Goal: Task Accomplishment & Management: Manage account settings

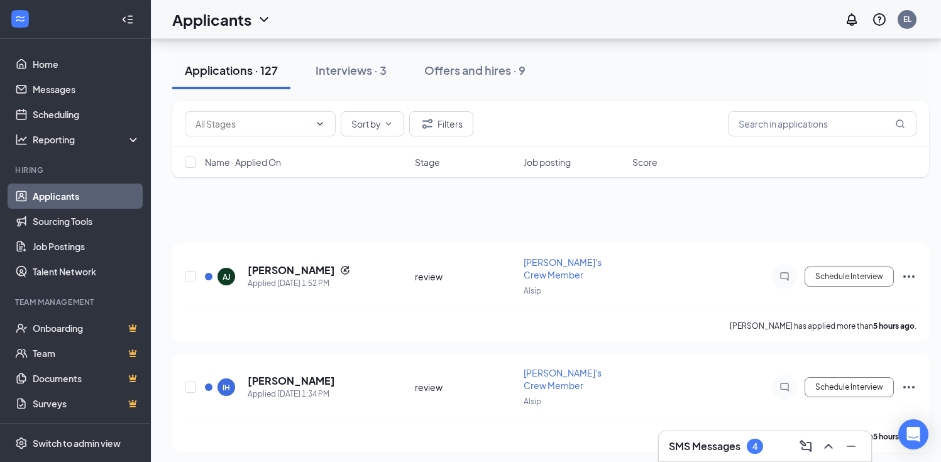
scroll to position [325, 0]
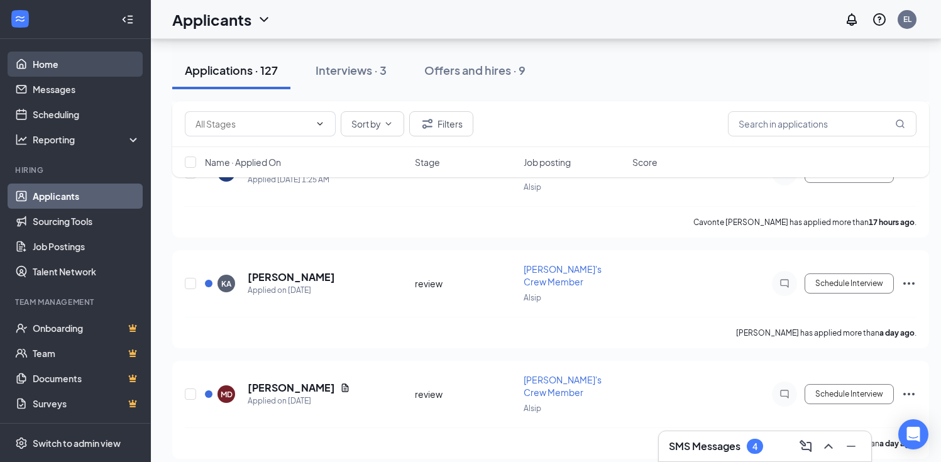
click at [52, 65] on link "Home" at bounding box center [87, 64] width 108 height 25
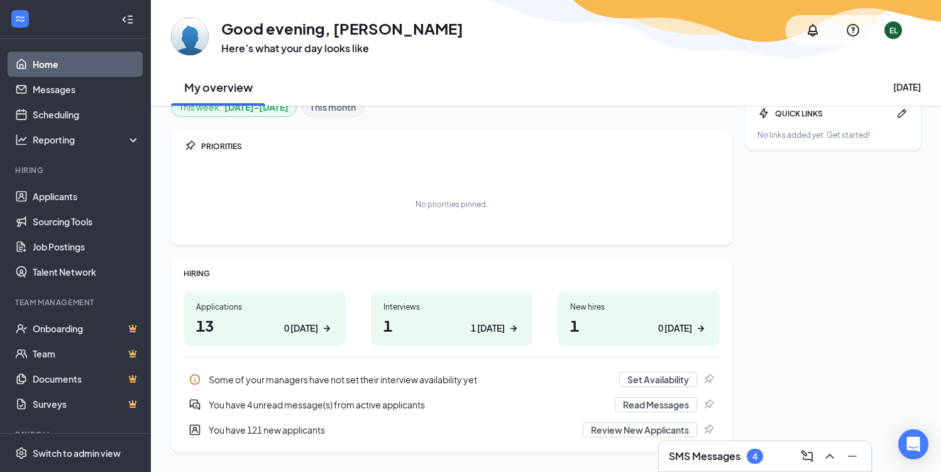
scroll to position [50, 0]
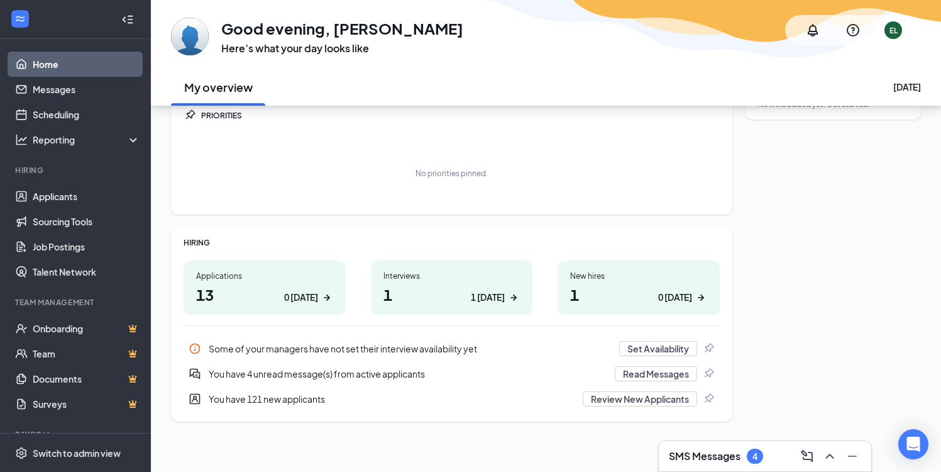
click at [489, 292] on div "1 [DATE]" at bounding box center [488, 296] width 34 height 13
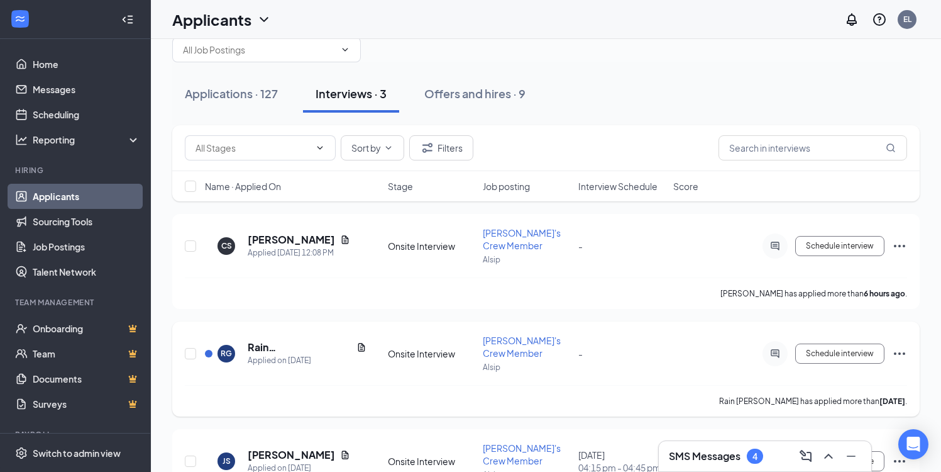
scroll to position [16, 0]
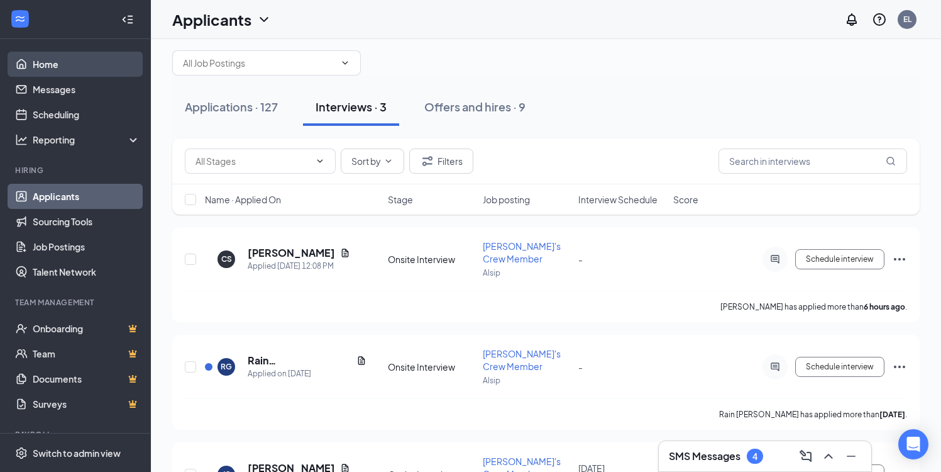
click at [65, 57] on link "Home" at bounding box center [87, 64] width 108 height 25
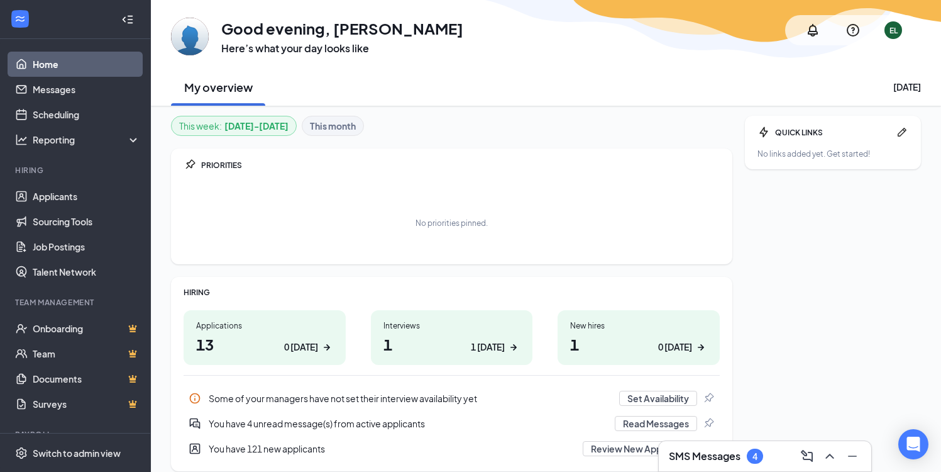
click at [362, 206] on div "No priorities pinned." at bounding box center [452, 222] width 536 height 63
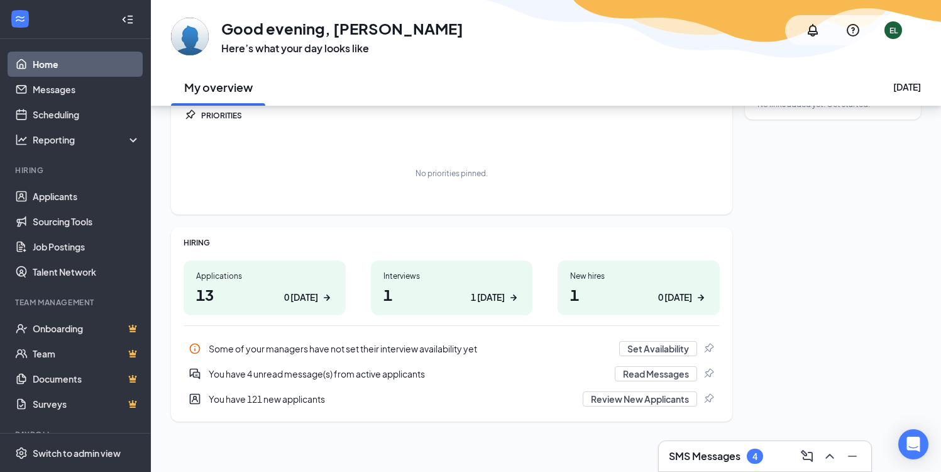
click at [232, 301] on h1 "13 0 [DATE]" at bounding box center [264, 294] width 137 height 21
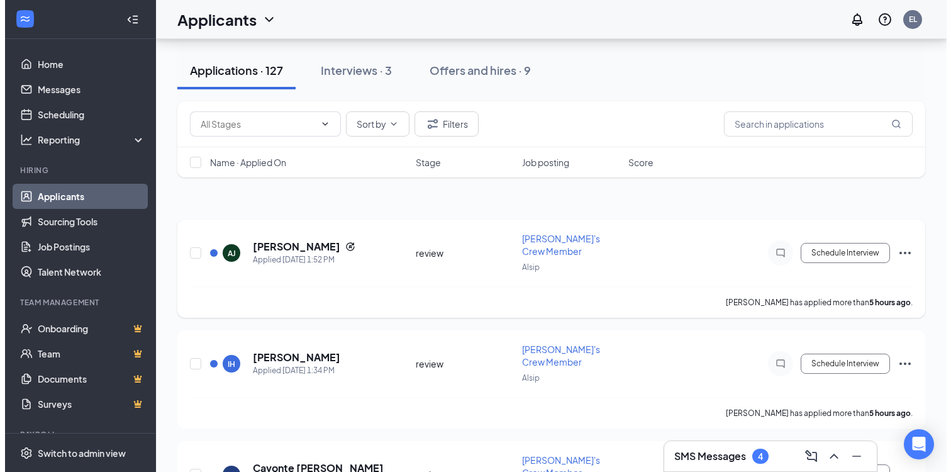
scroll to position [14, 0]
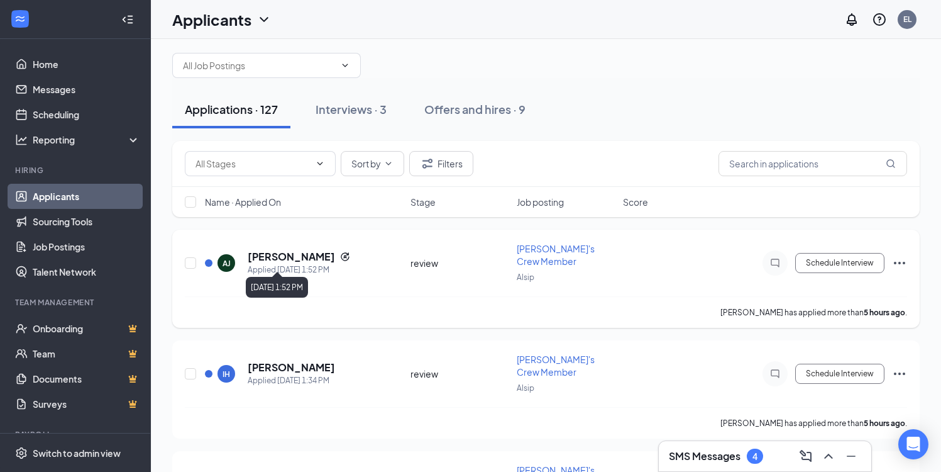
click at [309, 252] on h5 "[PERSON_NAME]" at bounding box center [291, 257] width 87 height 14
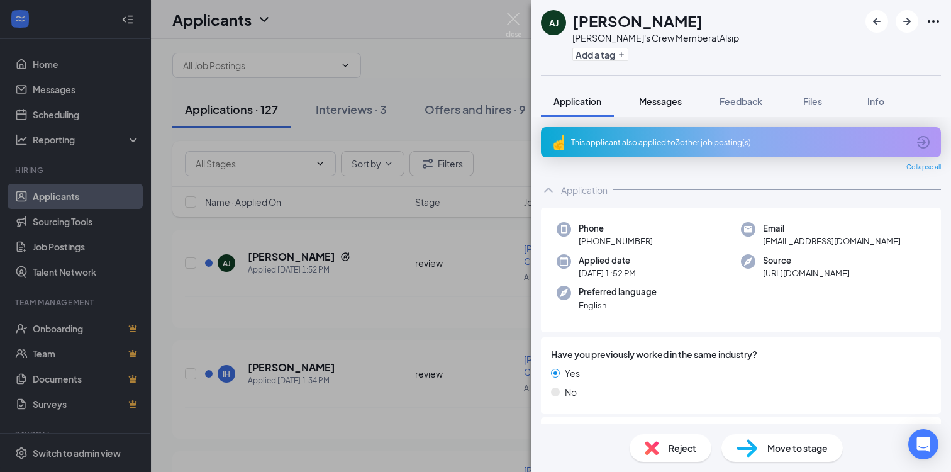
click at [642, 111] on button "Messages" at bounding box center [660, 101] width 68 height 31
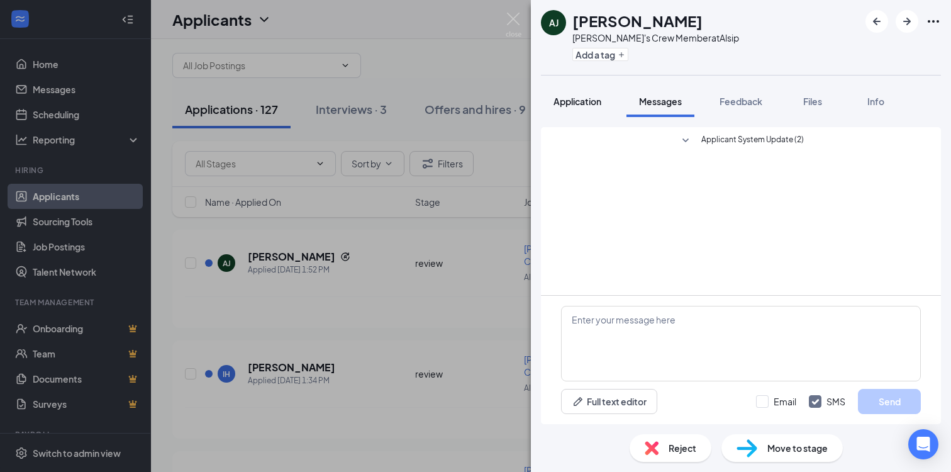
click at [603, 108] on button "Application" at bounding box center [577, 101] width 73 height 31
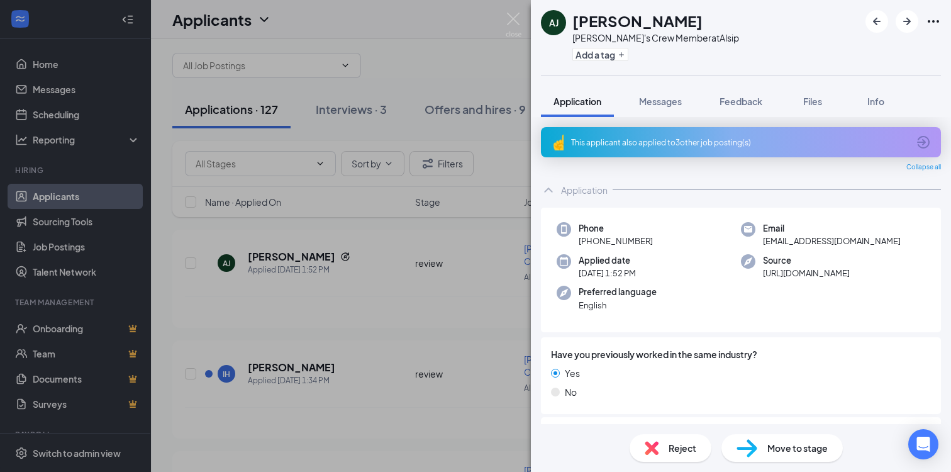
scroll to position [1, 0]
click at [662, 443] on div "Reject" at bounding box center [670, 448] width 82 height 28
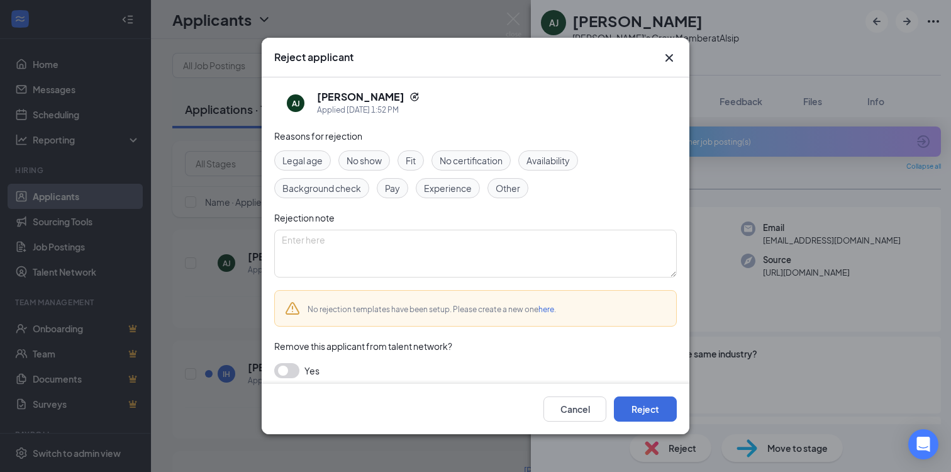
click at [668, 59] on icon "Cross" at bounding box center [668, 57] width 15 height 15
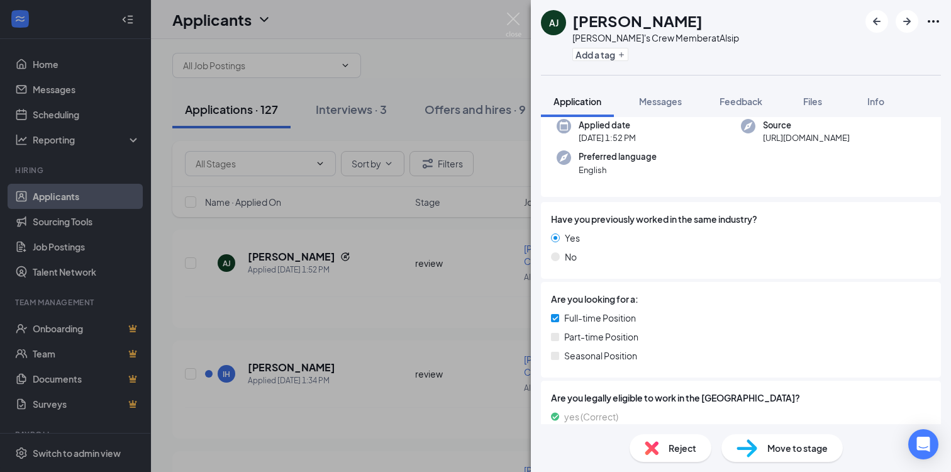
scroll to position [248, 0]
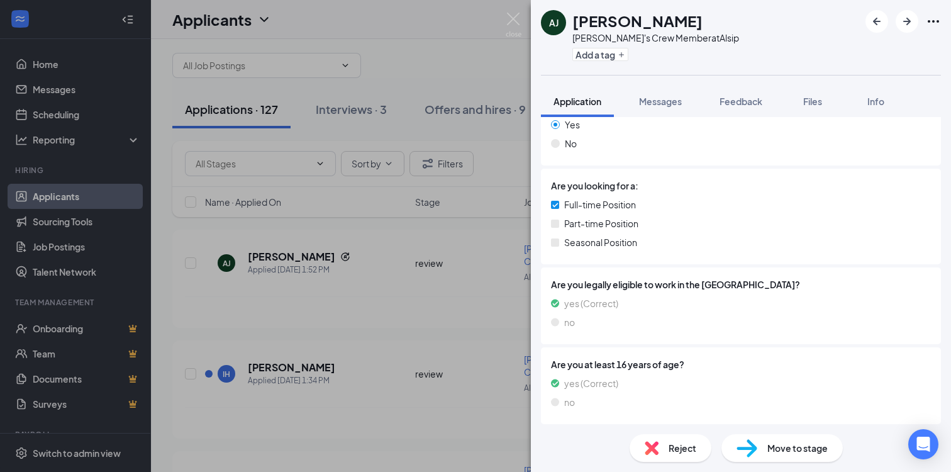
click at [768, 445] on span "Move to stage" at bounding box center [797, 448] width 60 height 14
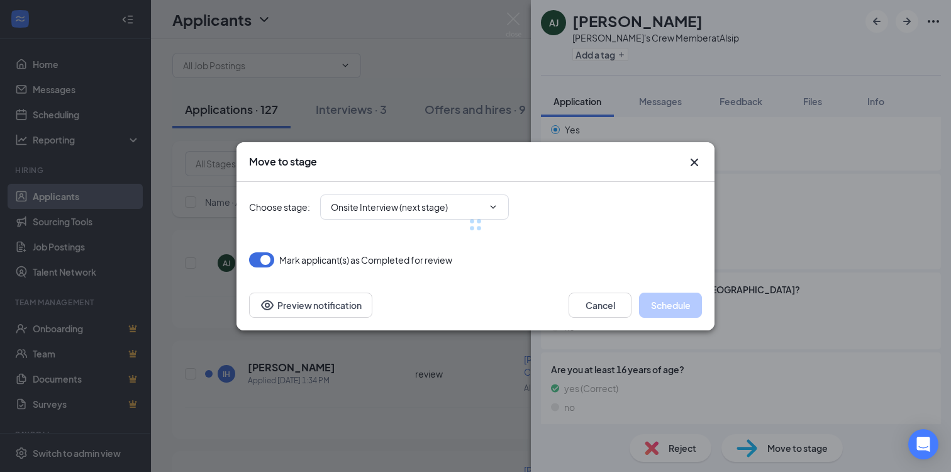
click at [445, 208] on div at bounding box center [475, 225] width 453 height 86
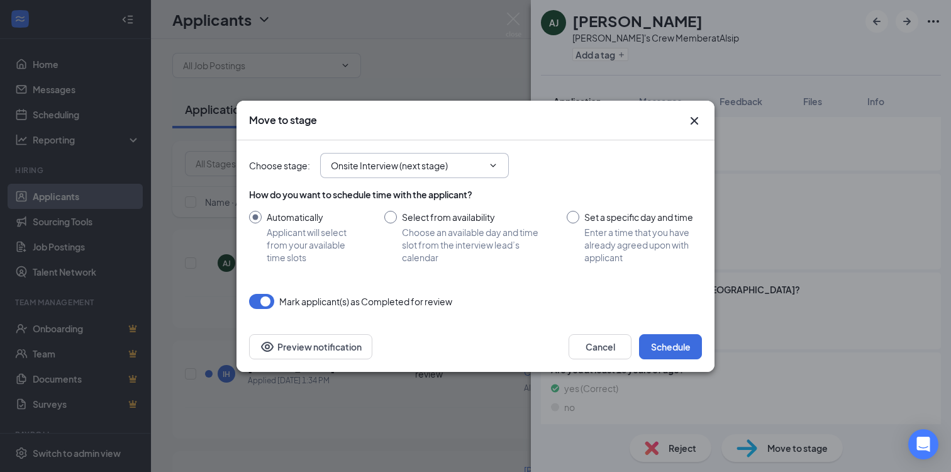
click at [398, 163] on input "Onsite Interview (next stage)" at bounding box center [407, 165] width 152 height 14
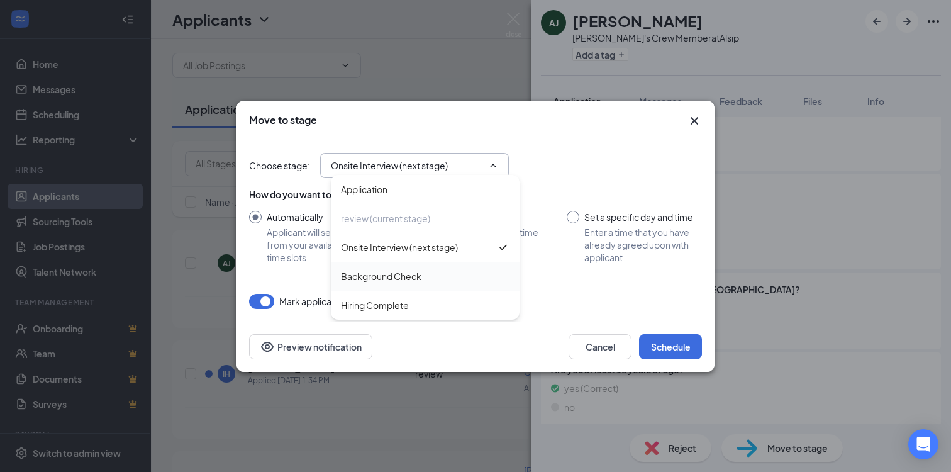
click at [402, 269] on div "Background Check" at bounding box center [381, 276] width 80 height 14
type input "Background Check"
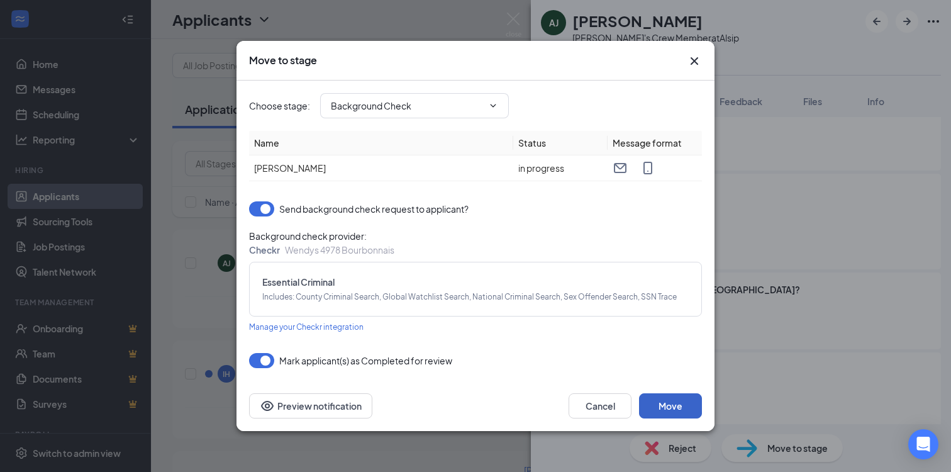
click at [683, 399] on button "Move" at bounding box center [670, 405] width 63 height 25
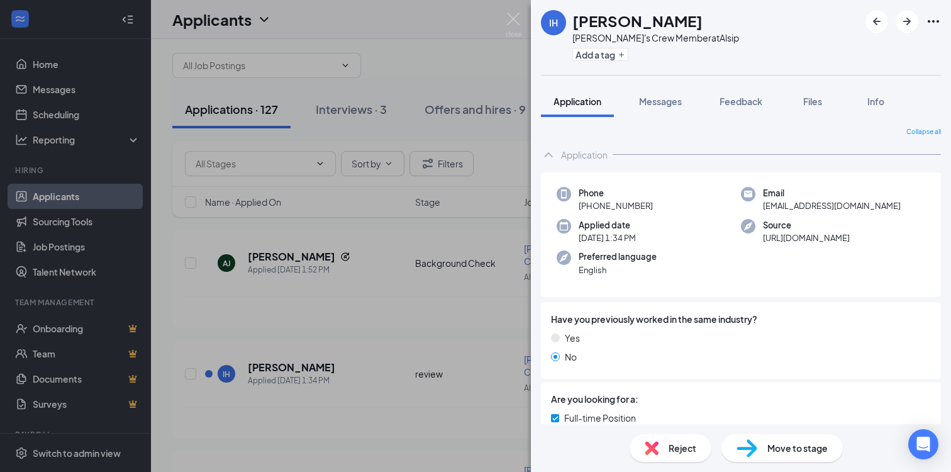
click at [410, 195] on div "IH [PERSON_NAME] [PERSON_NAME]'s Crew Member at Alsip Add a tag Application Mes…" at bounding box center [475, 236] width 951 height 472
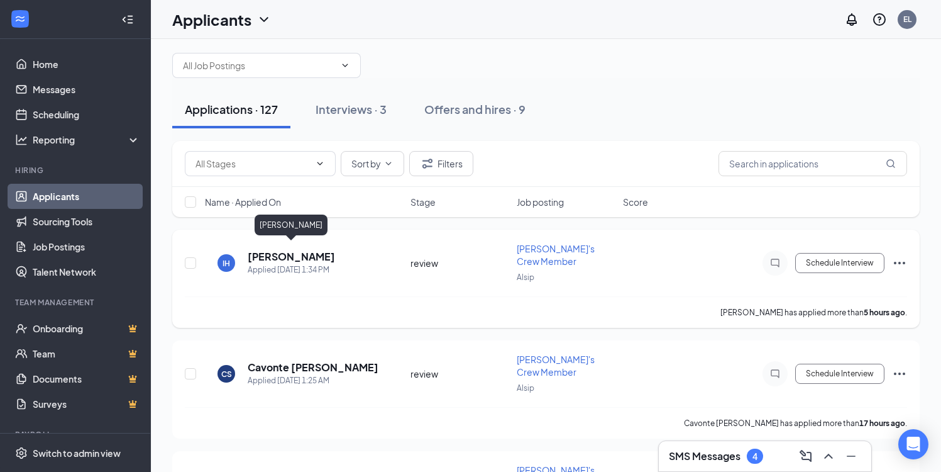
click at [299, 250] on h5 "[PERSON_NAME]" at bounding box center [291, 257] width 87 height 14
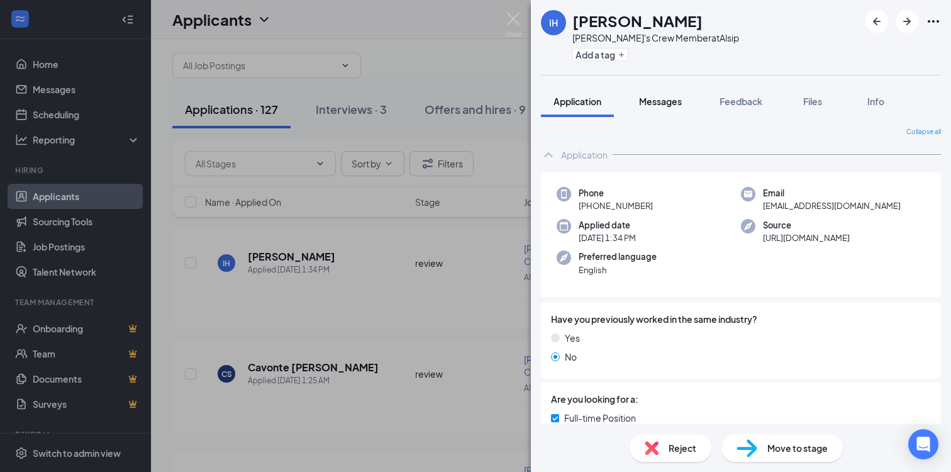
click at [648, 111] on button "Messages" at bounding box center [660, 101] width 68 height 31
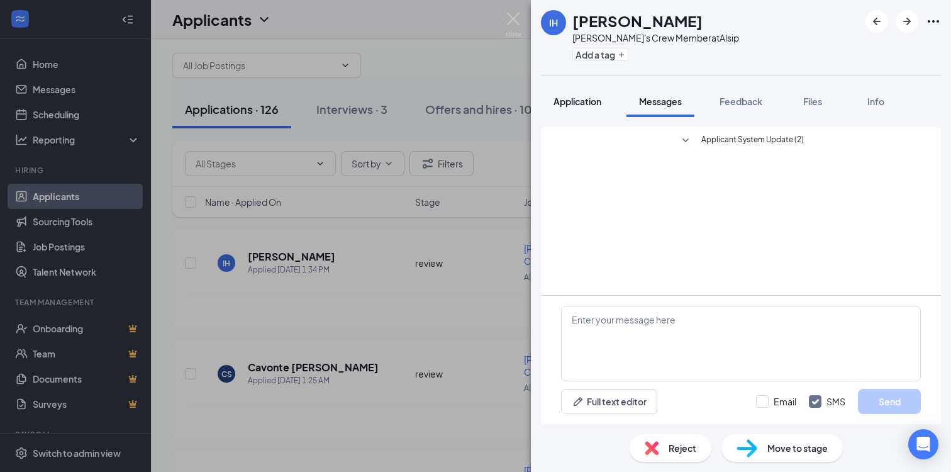
click at [596, 104] on span "Application" at bounding box center [577, 101] width 48 height 11
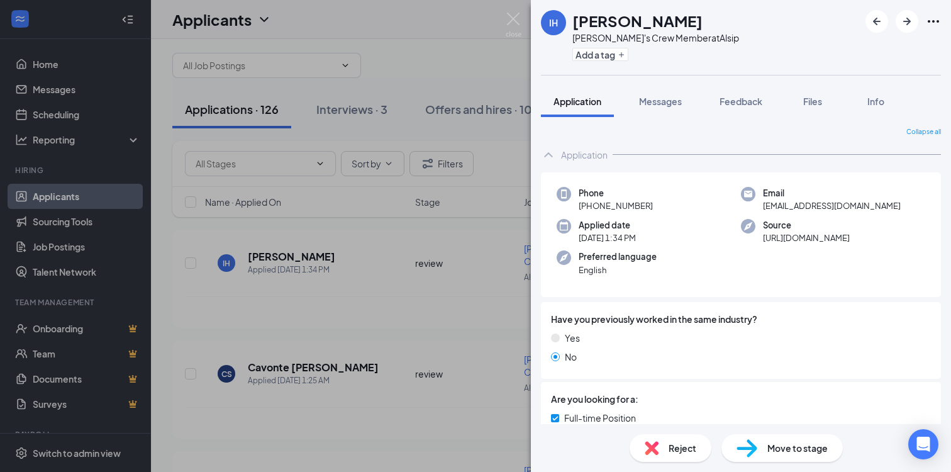
click at [779, 437] on div "Move to stage" at bounding box center [781, 448] width 121 height 28
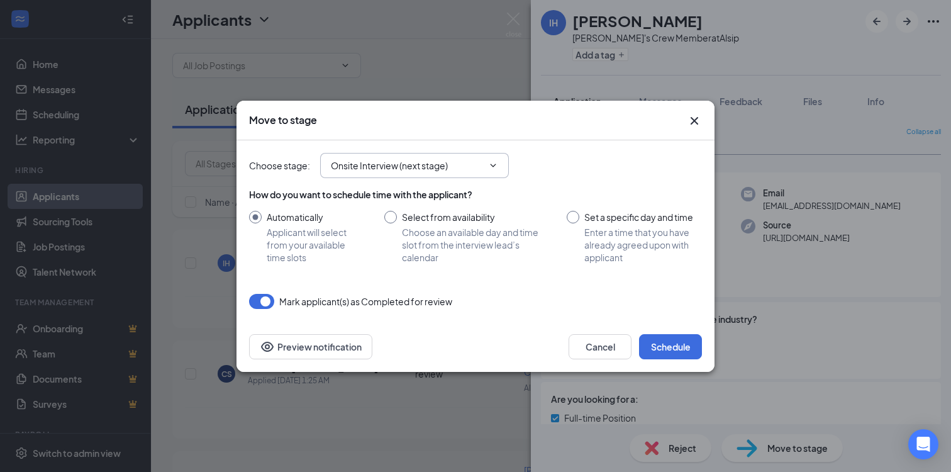
click at [384, 176] on span "Onsite Interview (next stage)" at bounding box center [414, 165] width 189 height 25
click at [382, 164] on input "Onsite Interview (next stage)" at bounding box center [407, 165] width 152 height 14
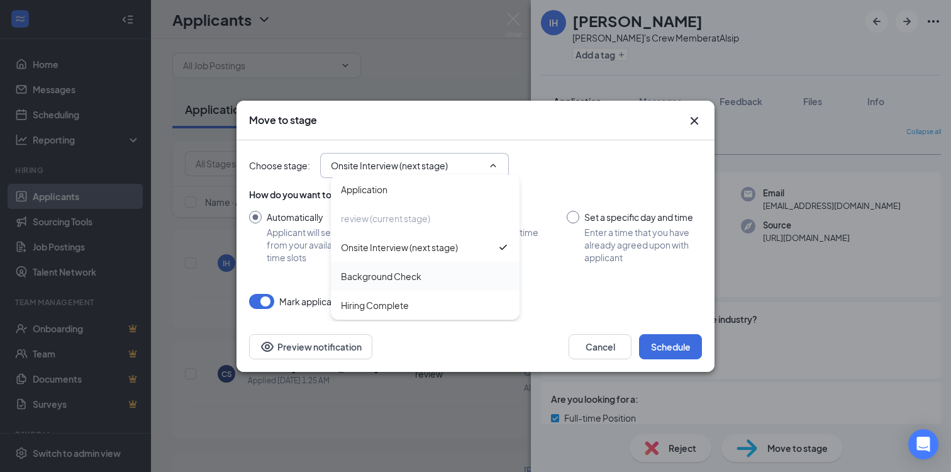
click at [403, 275] on div "Background Check" at bounding box center [381, 276] width 80 height 14
type input "Background Check"
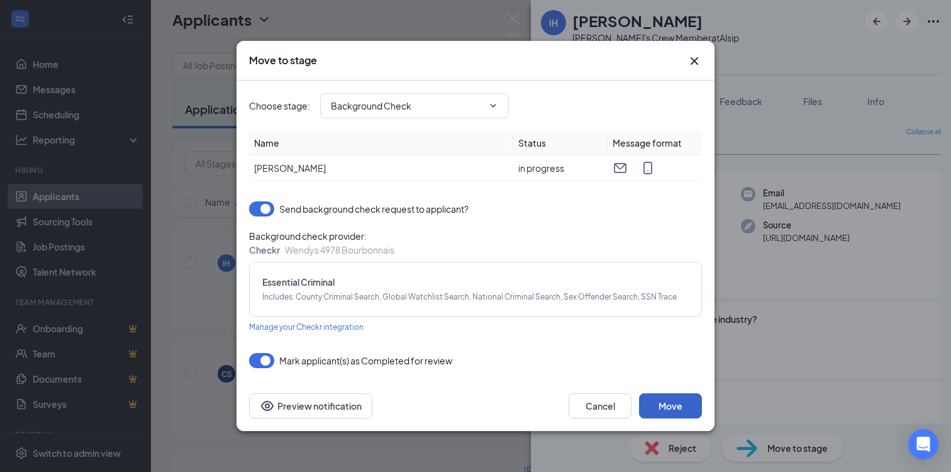
click at [668, 404] on button "Move" at bounding box center [670, 405] width 63 height 25
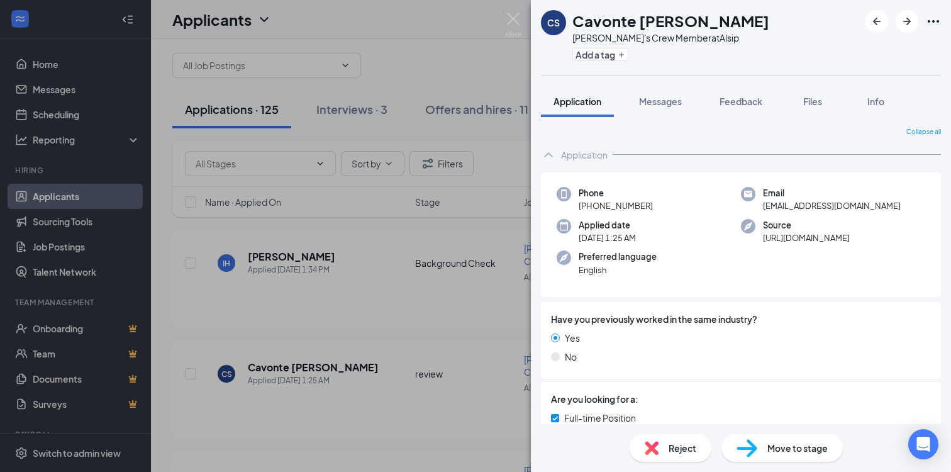
click at [269, 291] on div "CS Cavonte [PERSON_NAME] [PERSON_NAME]'s Crew Member at Alsip Add a tag Applica…" at bounding box center [475, 236] width 951 height 472
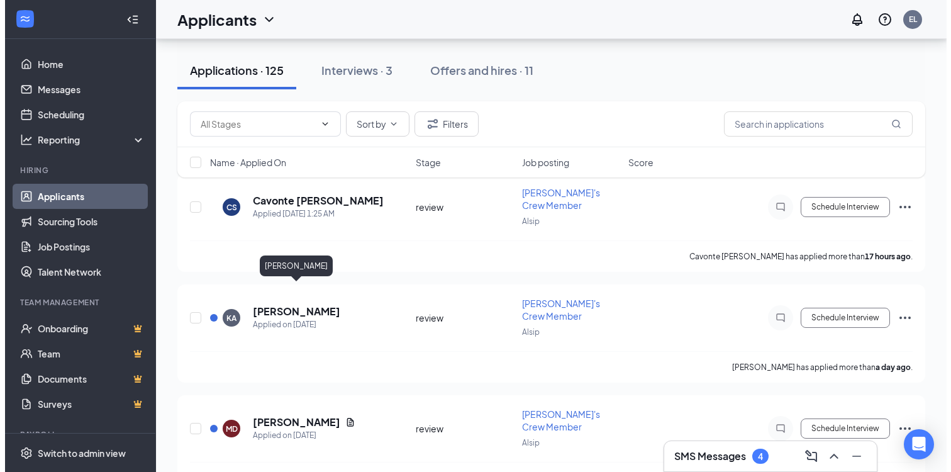
scroll to position [142, 0]
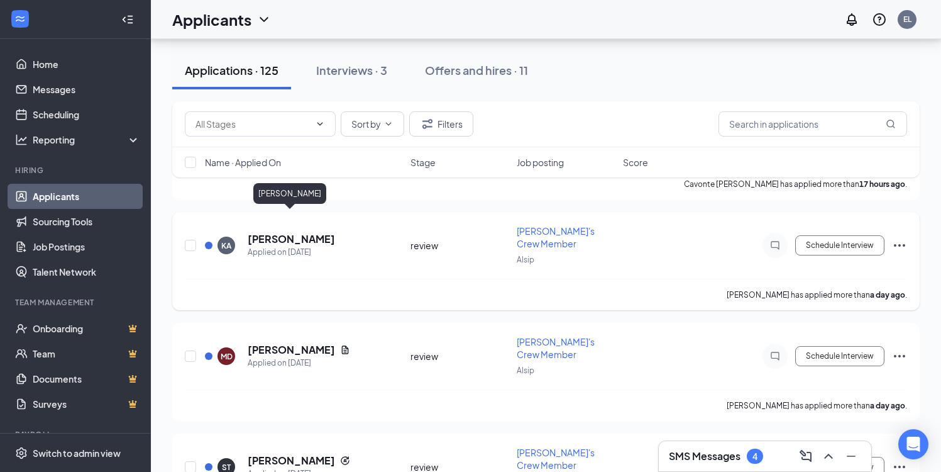
click at [273, 232] on h5 "[PERSON_NAME]" at bounding box center [291, 239] width 87 height 14
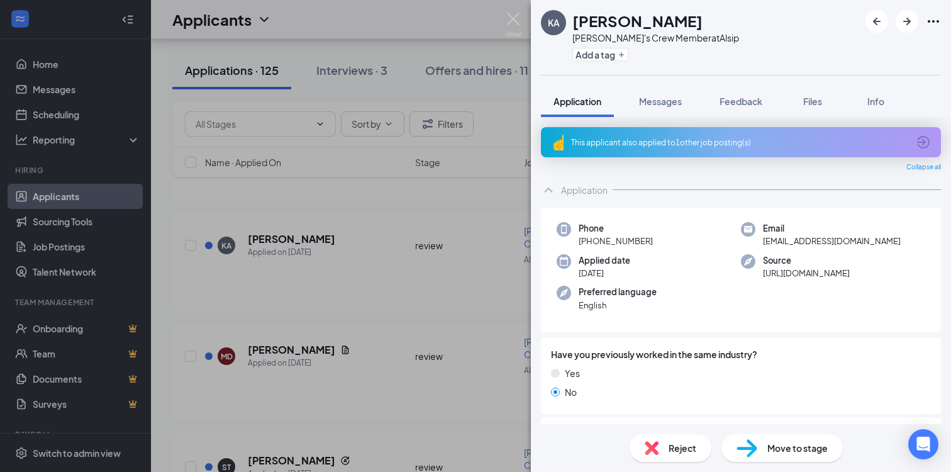
click at [670, 140] on div "This applicant also applied to 1 other job posting(s)" at bounding box center [739, 142] width 337 height 11
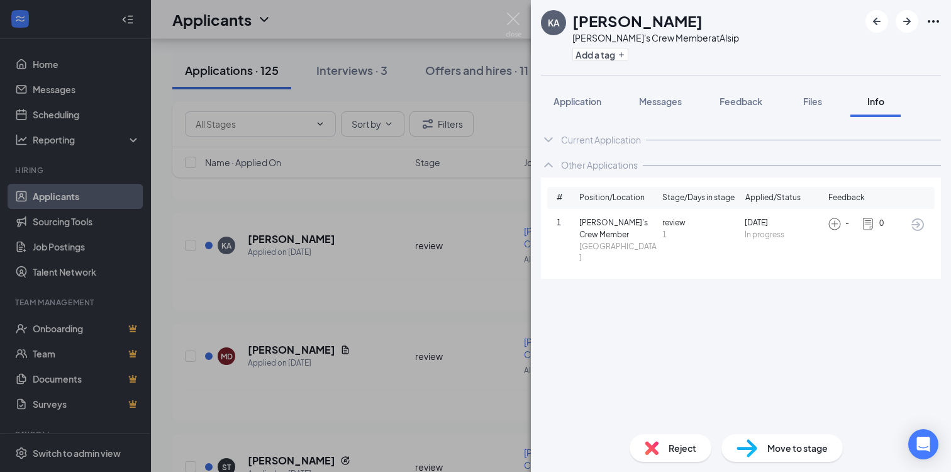
click at [676, 220] on span "review" at bounding box center [701, 223] width 78 height 12
click at [560, 93] on button "Application" at bounding box center [577, 101] width 73 height 31
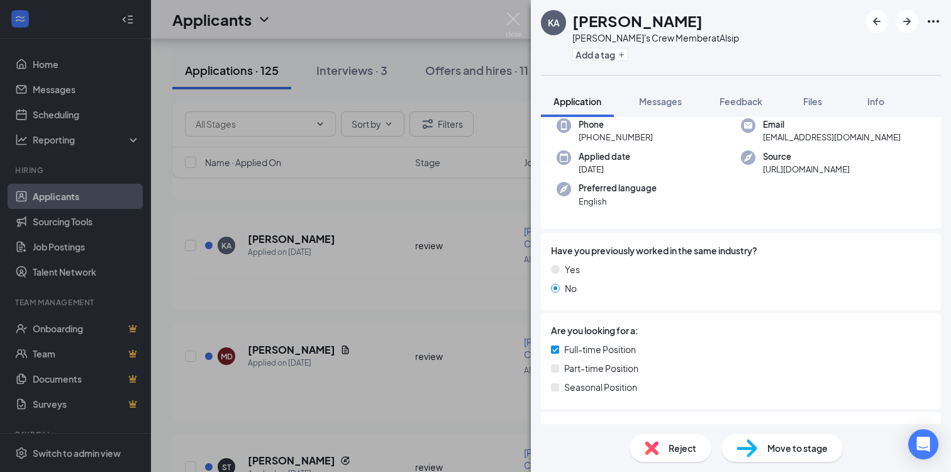
scroll to position [108, 0]
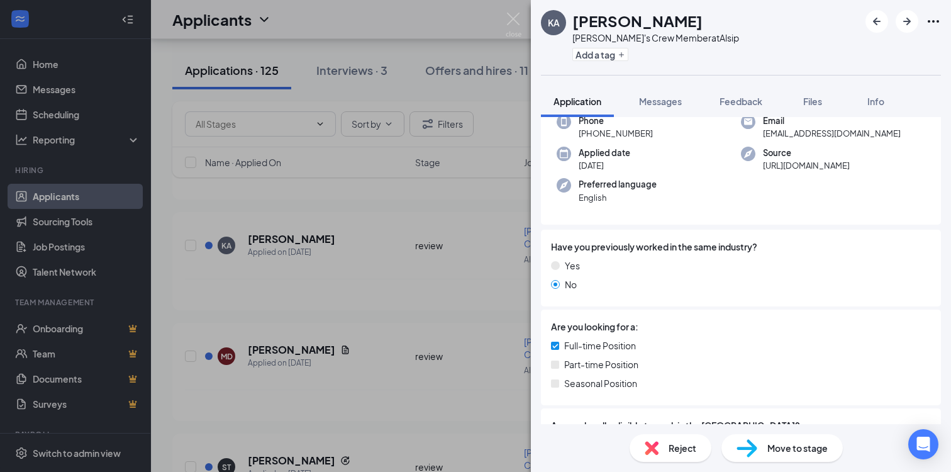
click at [772, 441] on span "Move to stage" at bounding box center [797, 448] width 60 height 14
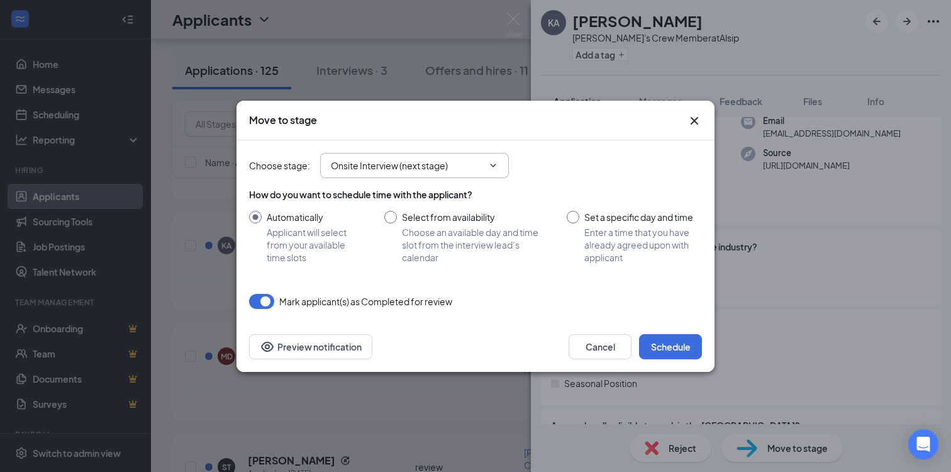
click at [446, 158] on input "Onsite Interview (next stage)" at bounding box center [407, 165] width 152 height 14
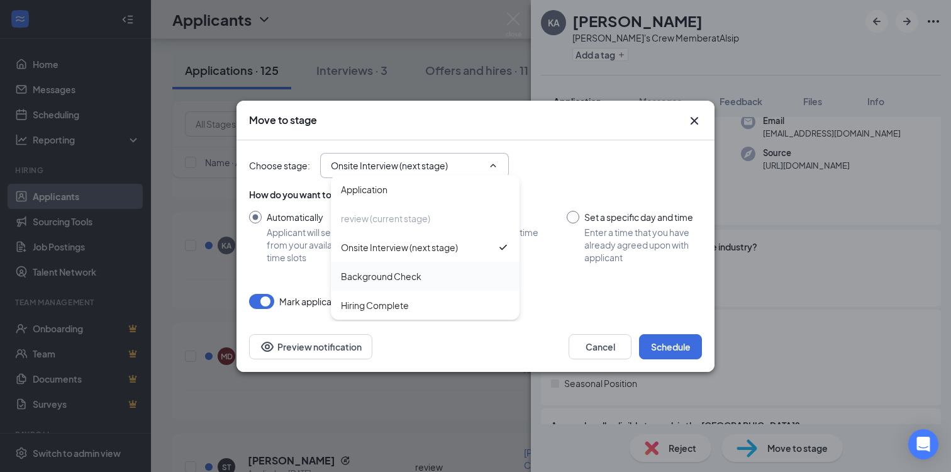
click at [431, 270] on div "Background Check" at bounding box center [425, 276] width 169 height 14
type input "Background Check"
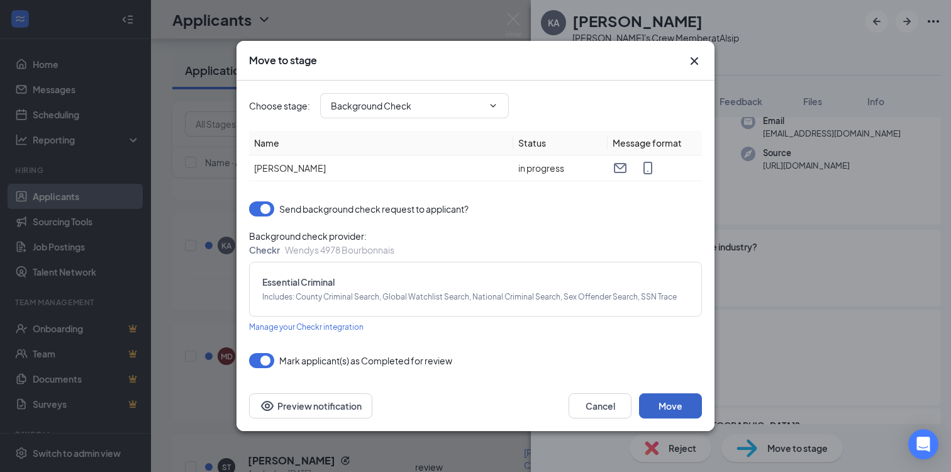
click at [662, 402] on button "Move" at bounding box center [670, 405] width 63 height 25
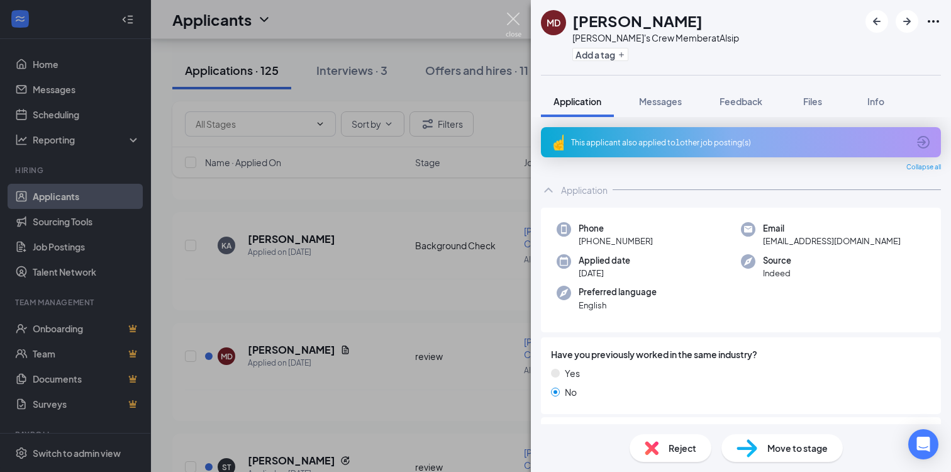
click at [512, 14] on img at bounding box center [514, 25] width 16 height 25
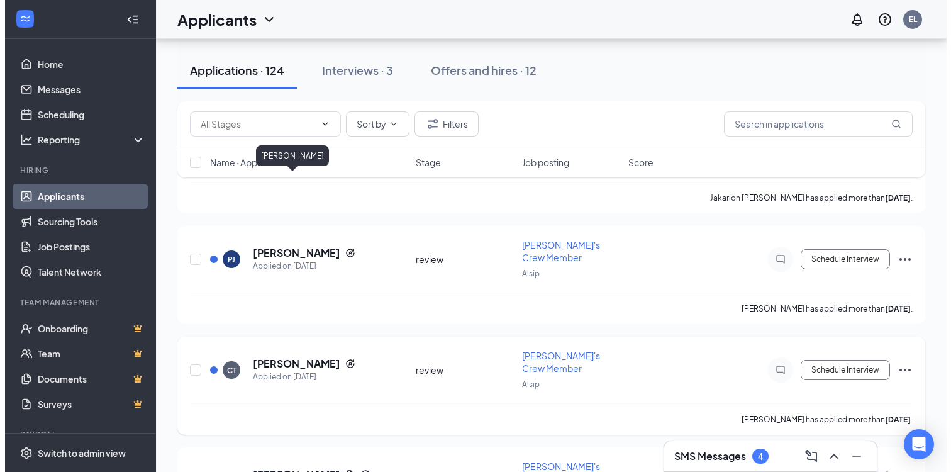
scroll to position [1525, 0]
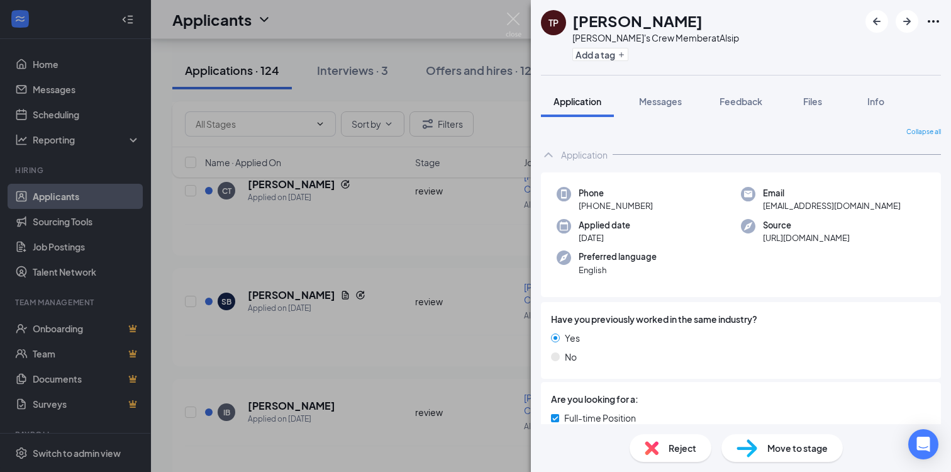
click at [777, 440] on div "Move to stage" at bounding box center [781, 448] width 121 height 28
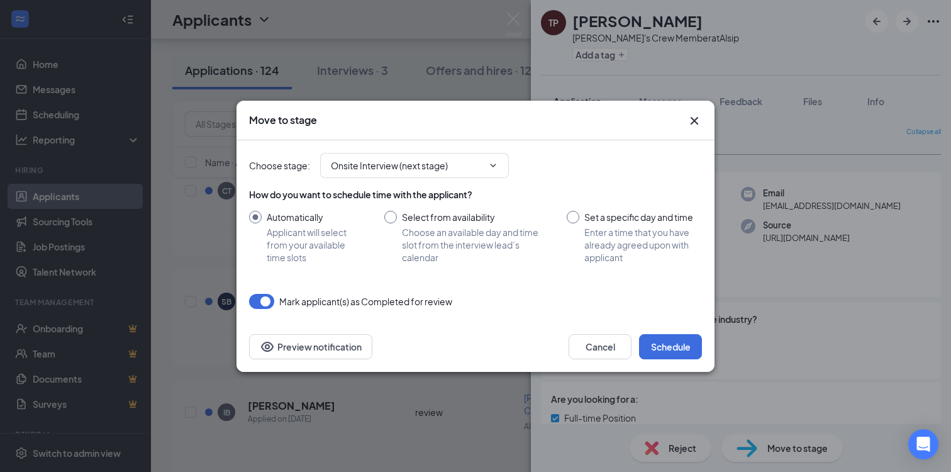
click at [448, 177] on div "Choose stage : Onsite Interview (next stage)" at bounding box center [475, 165] width 453 height 50
click at [445, 165] on input "Onsite Interview (next stage)" at bounding box center [407, 165] width 152 height 14
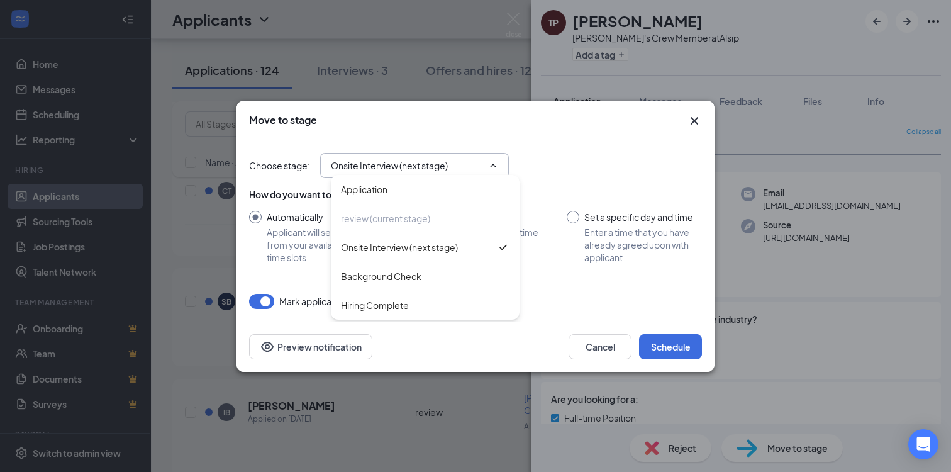
click at [562, 150] on div "Choose stage : Onsite Interview (next stage) Application review (current stage)…" at bounding box center [475, 165] width 453 height 50
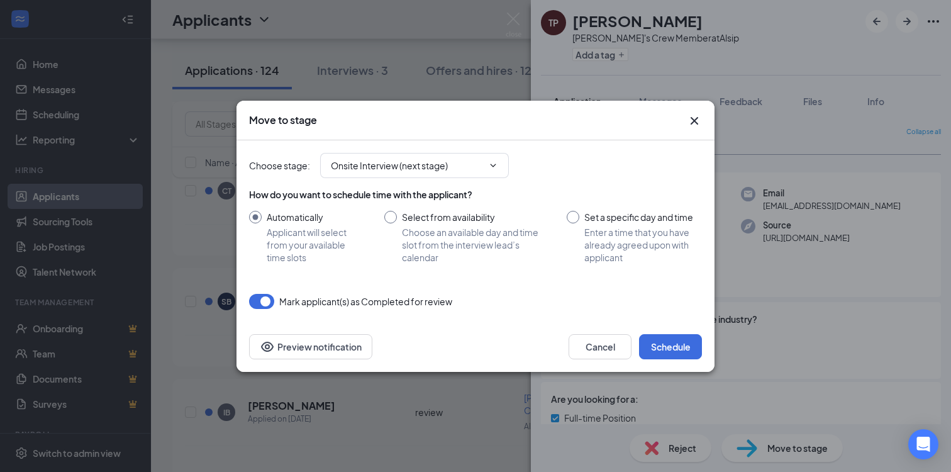
click at [593, 235] on input "Set a specific day and time Enter a time that you have already agreed upon with…" at bounding box center [634, 237] width 135 height 53
radio input "true"
radio input "false"
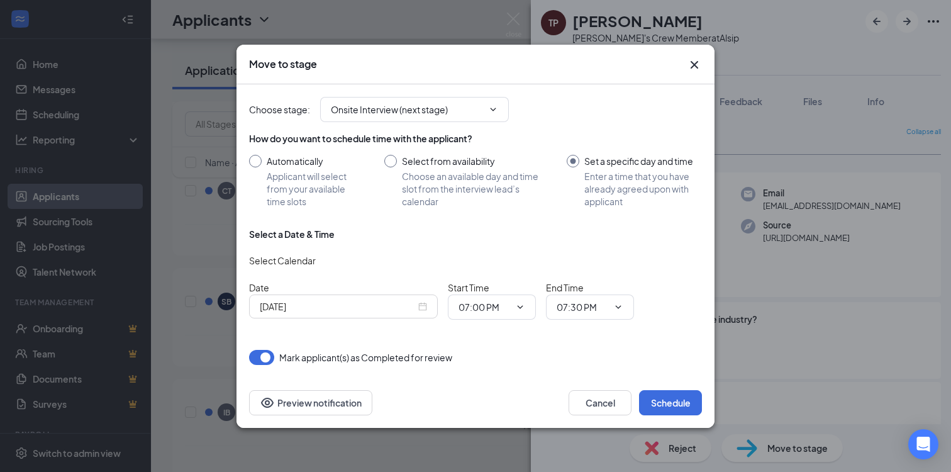
click at [357, 299] on input "[DATE]" at bounding box center [338, 306] width 156 height 14
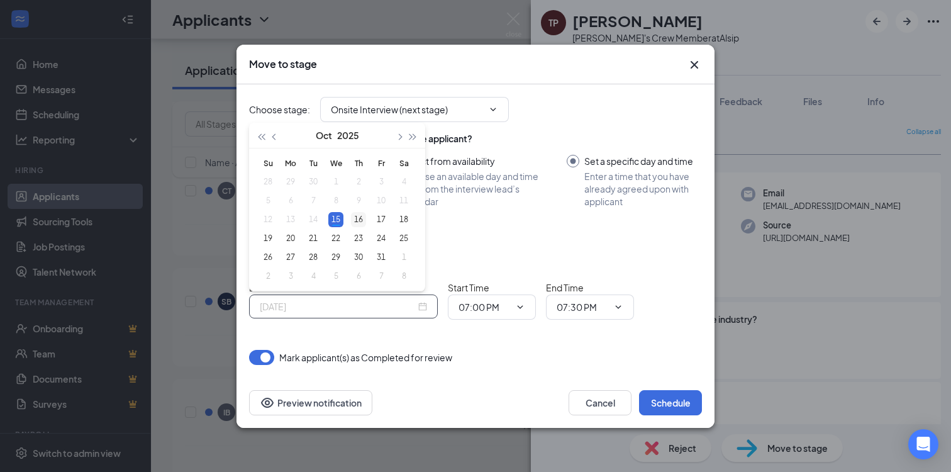
type input "[DATE]"
click at [360, 222] on div "16" at bounding box center [358, 219] width 15 height 15
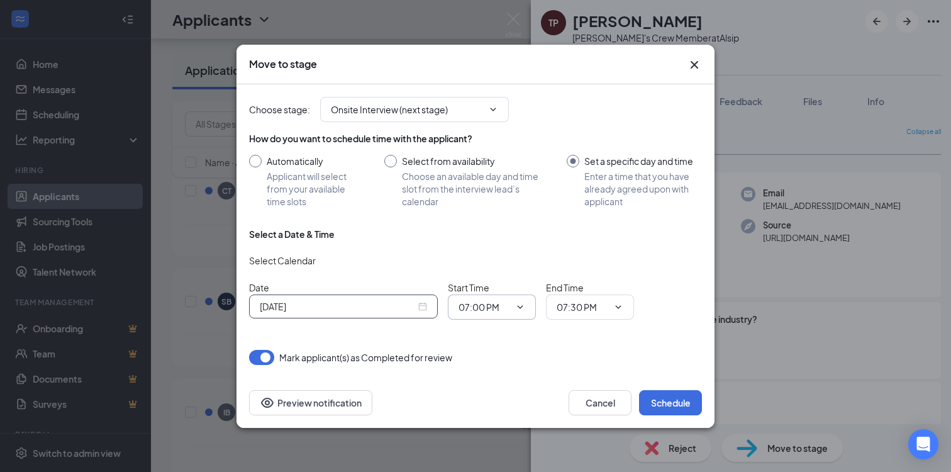
click at [511, 314] on span "07:00 PM" at bounding box center [492, 306] width 88 height 25
click at [499, 302] on input "07:00 PM" at bounding box center [484, 307] width 52 height 14
click at [589, 365] on div "Choose stage : Onsite Interview (next stage) Application review (current stage)…" at bounding box center [475, 230] width 453 height 293
click at [665, 404] on button "Schedule" at bounding box center [670, 402] width 63 height 25
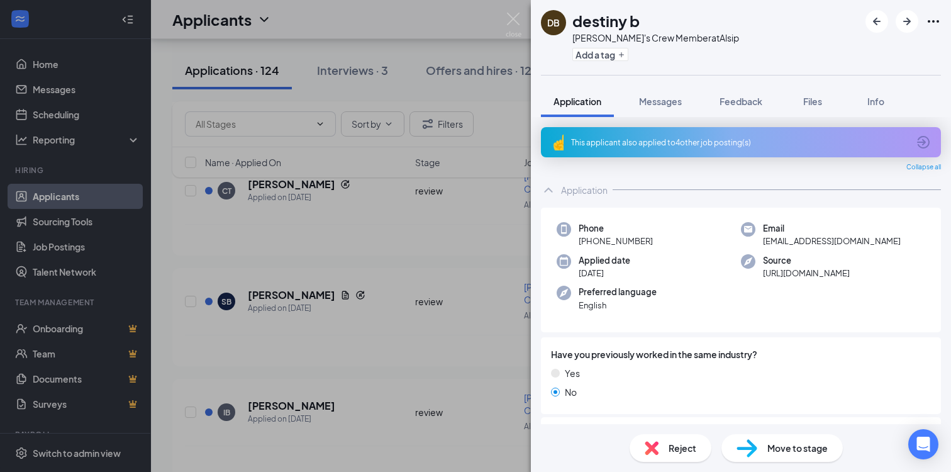
click at [681, 143] on div "This applicant also applied to 4 other job posting(s)" at bounding box center [739, 142] width 337 height 11
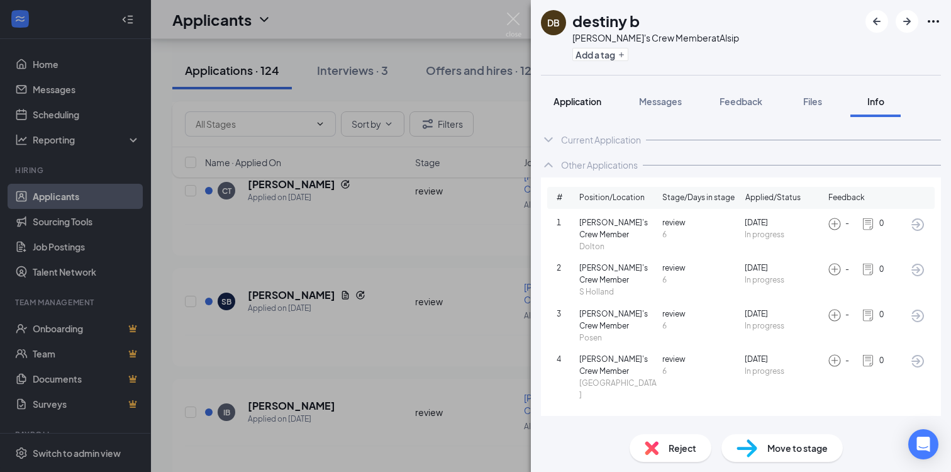
click at [586, 108] on button "Application" at bounding box center [577, 101] width 73 height 31
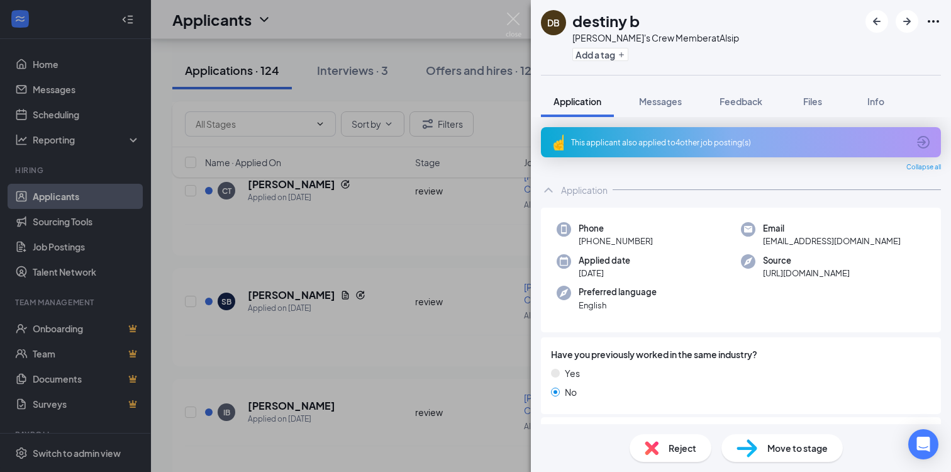
click at [659, 445] on div "Reject" at bounding box center [670, 448] width 82 height 28
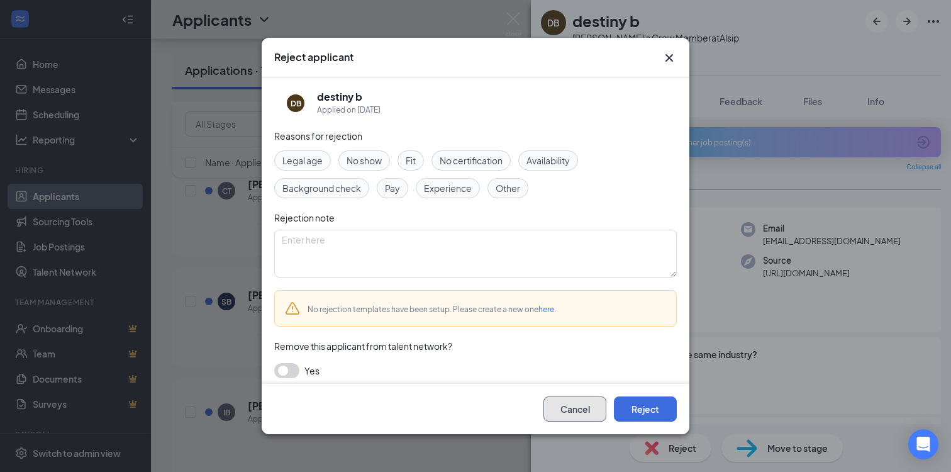
click at [585, 416] on button "Cancel" at bounding box center [574, 408] width 63 height 25
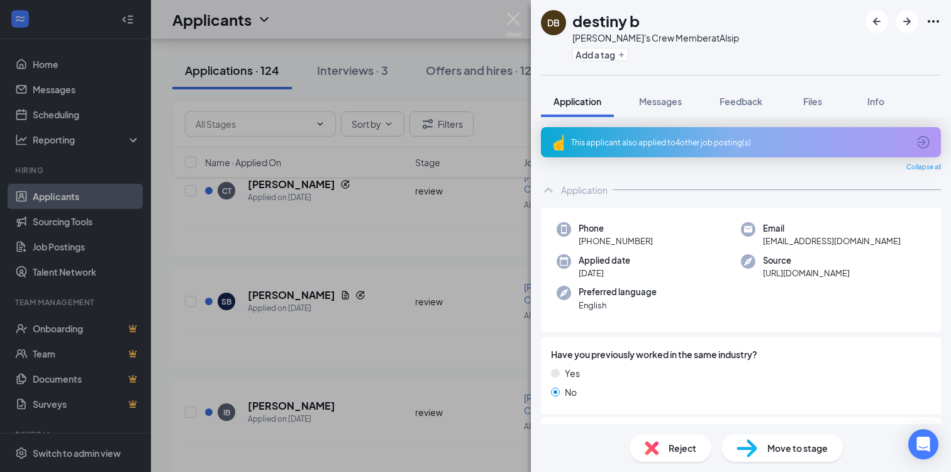
click at [492, 358] on div "DB destiny b [PERSON_NAME]'s Crew Member at Alsip Add a tag Application Message…" at bounding box center [475, 236] width 951 height 472
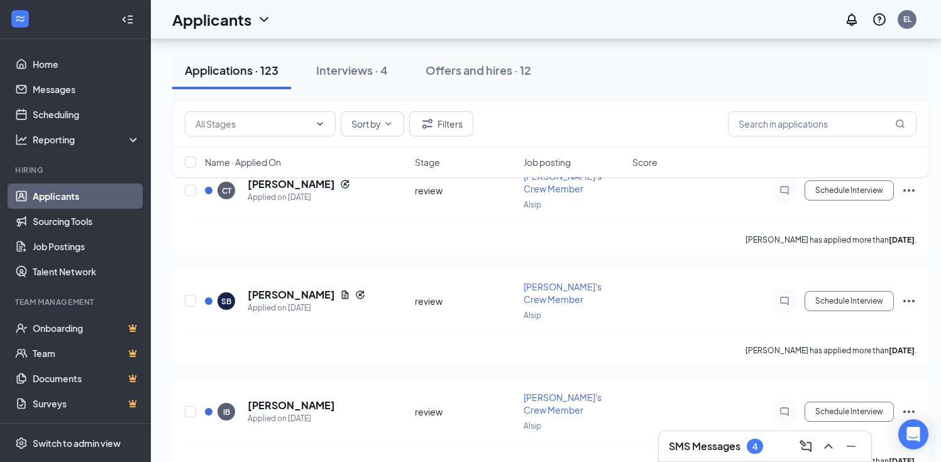
click at [712, 442] on h3 "SMS Messages" at bounding box center [705, 447] width 72 height 14
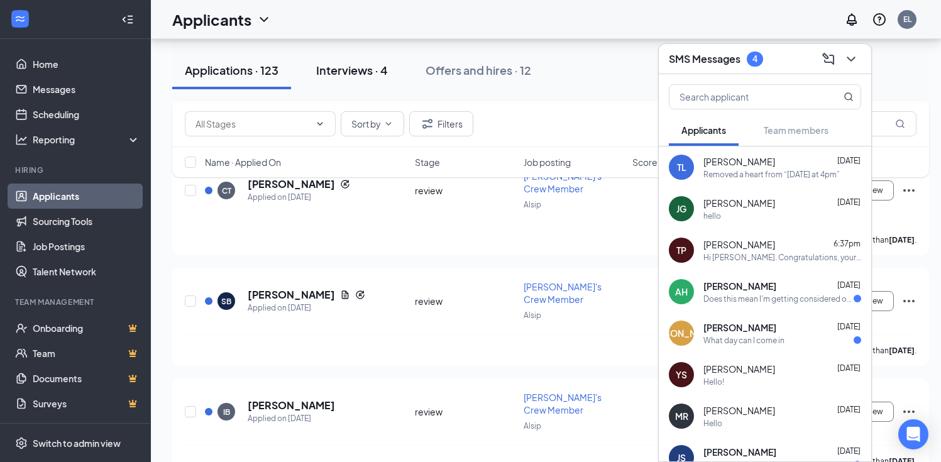
click at [354, 74] on div "Interviews · 4" at bounding box center [352, 70] width 72 height 16
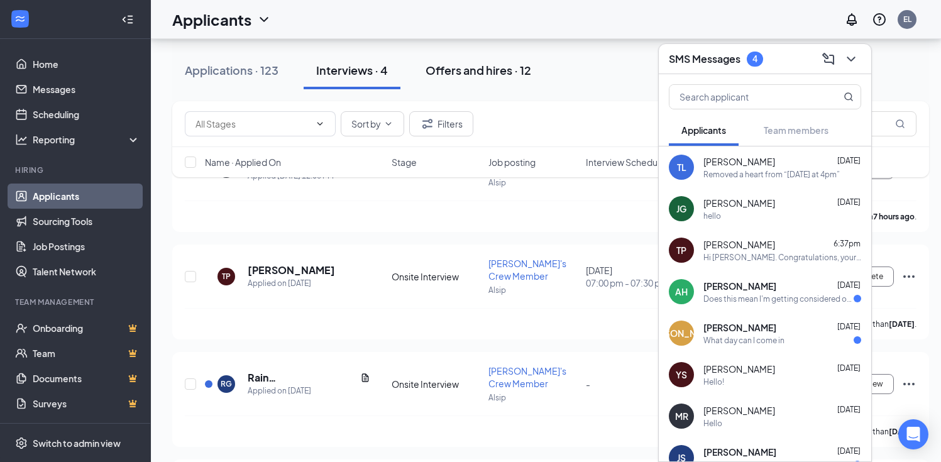
click at [450, 71] on div "Offers and hires · 12" at bounding box center [479, 70] width 106 height 16
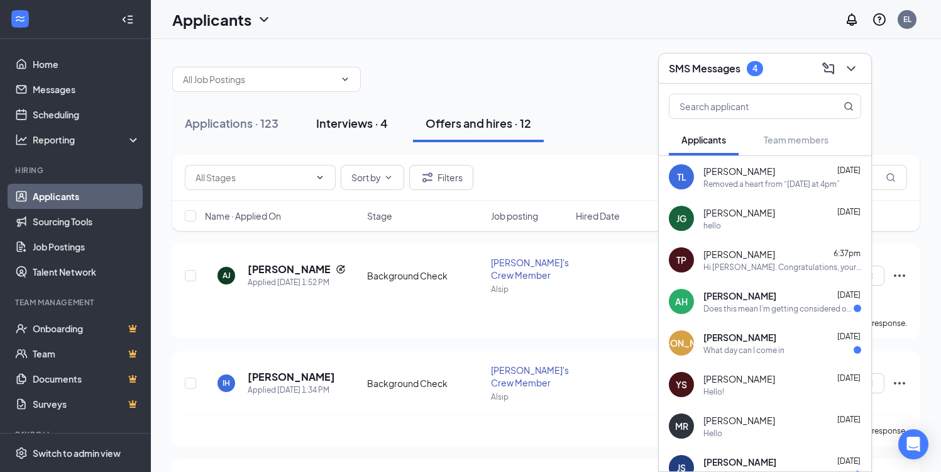
click at [331, 119] on div "Interviews · 4" at bounding box center [352, 123] width 72 height 16
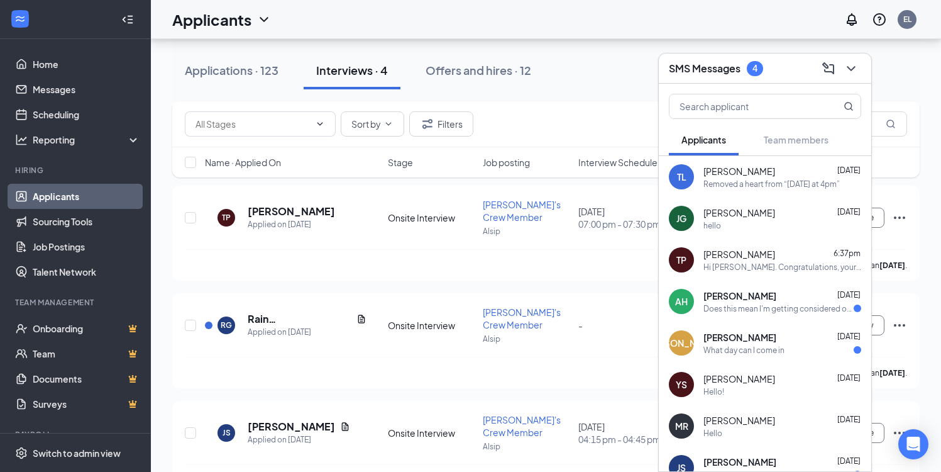
scroll to position [167, 0]
click at [856, 69] on icon "ChevronDown" at bounding box center [851, 68] width 15 height 15
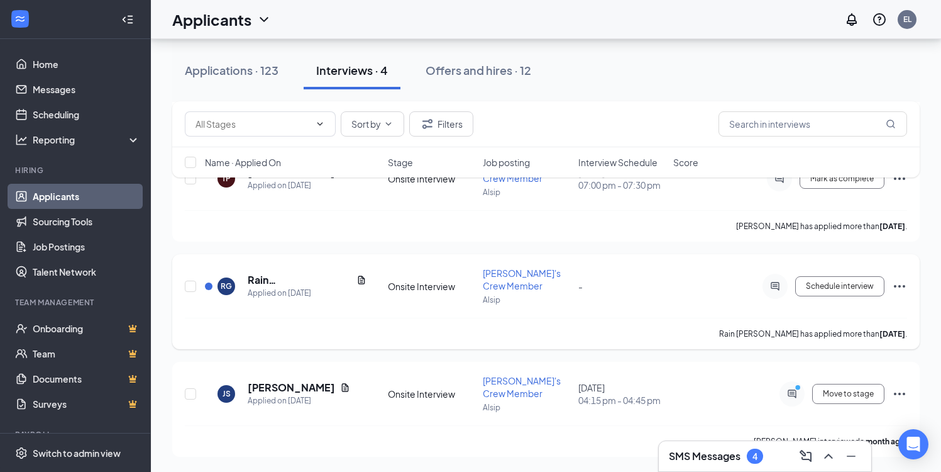
scroll to position [0, 0]
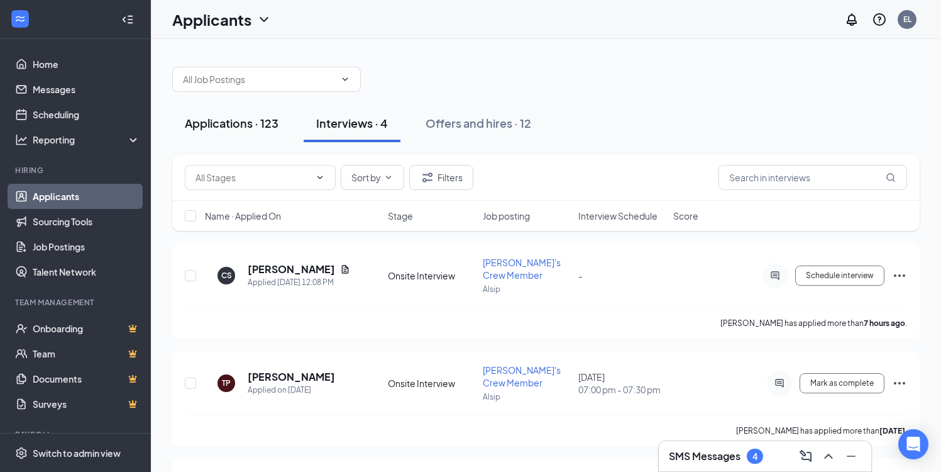
click at [248, 129] on div "Applications · 123" at bounding box center [232, 123] width 94 height 16
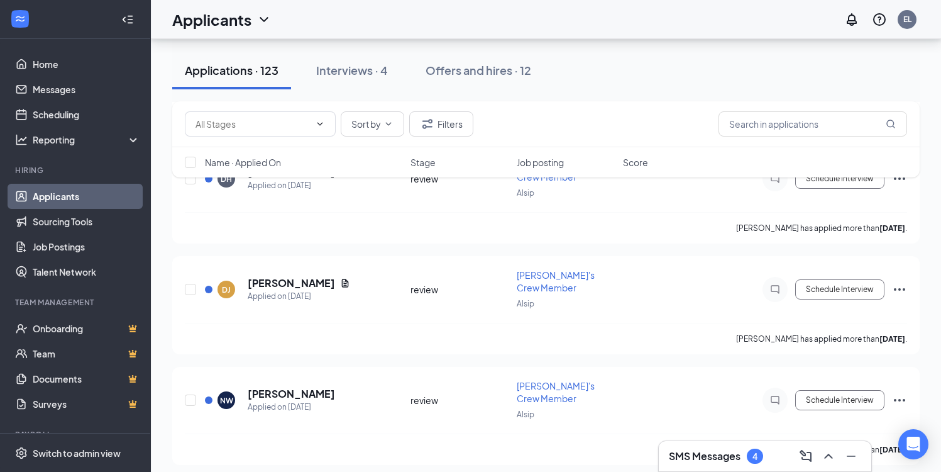
scroll to position [436, 0]
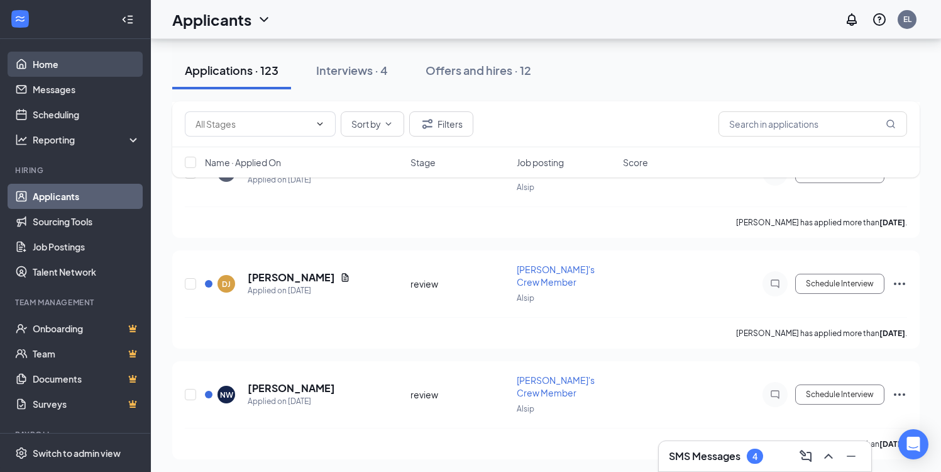
click at [33, 62] on link "Home" at bounding box center [87, 64] width 108 height 25
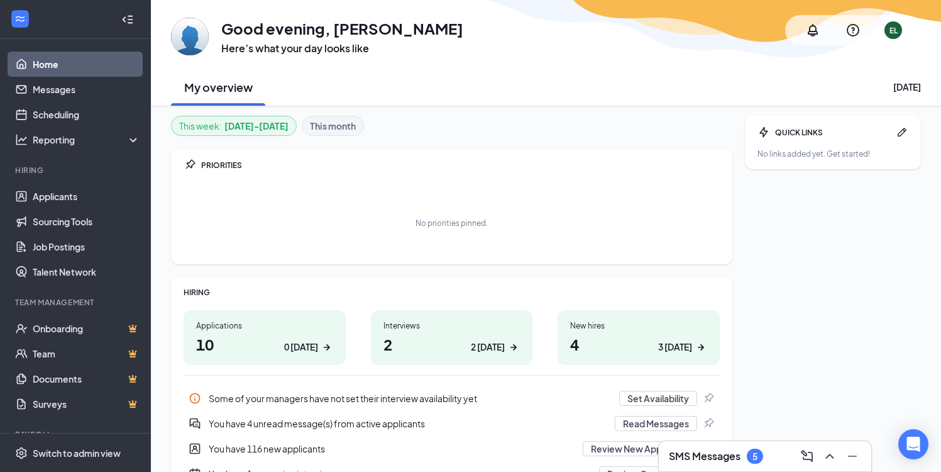
scroll to position [75, 0]
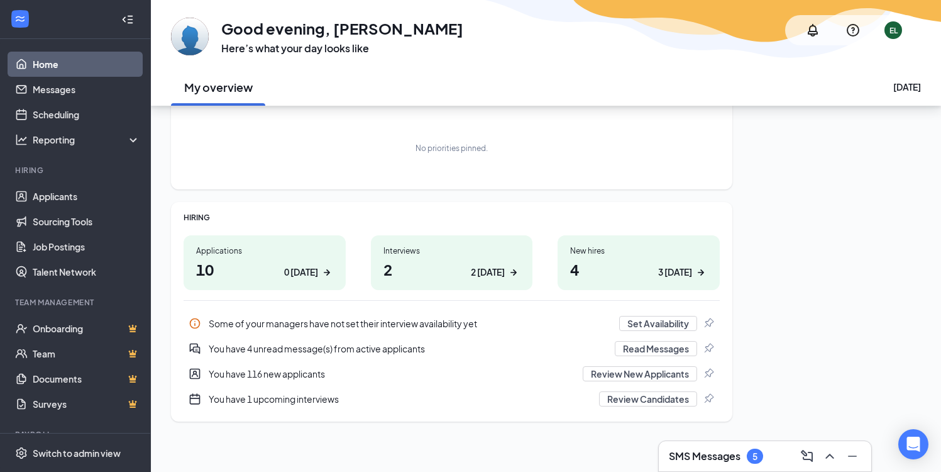
click at [418, 276] on h1 "2 2 [DATE]" at bounding box center [452, 268] width 137 height 21
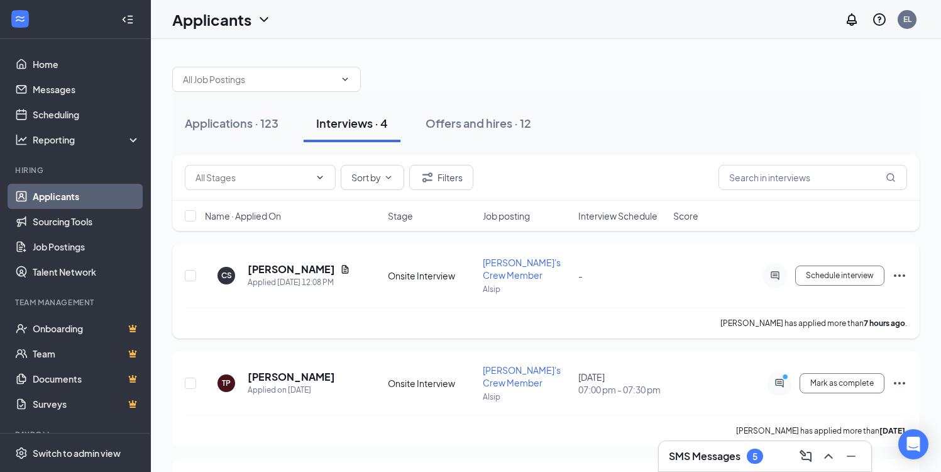
click at [426, 275] on div "Onsite Interview" at bounding box center [431, 275] width 87 height 13
click at [290, 267] on h5 "[PERSON_NAME]" at bounding box center [291, 269] width 87 height 14
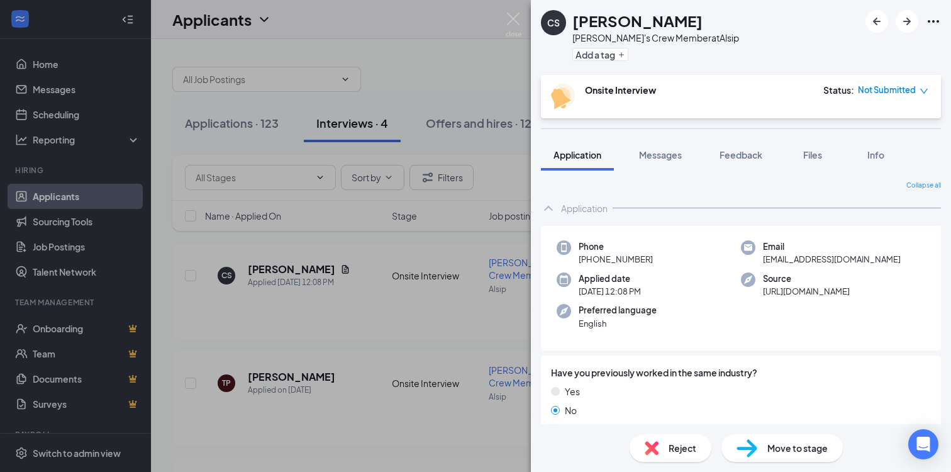
click at [900, 85] on span "Not Submitted" at bounding box center [887, 90] width 58 height 13
click at [700, 120] on div "CS [PERSON_NAME]'s Crew Member at Alsip Add a tag Onsite Interview Status : Not…" at bounding box center [741, 236] width 420 height 472
click at [378, 209] on div "CS [PERSON_NAME]'s Crew Member at Alsip Add a tag Onsite Interview Status : Not…" at bounding box center [475, 236] width 951 height 472
